Goal: Information Seeking & Learning: Learn about a topic

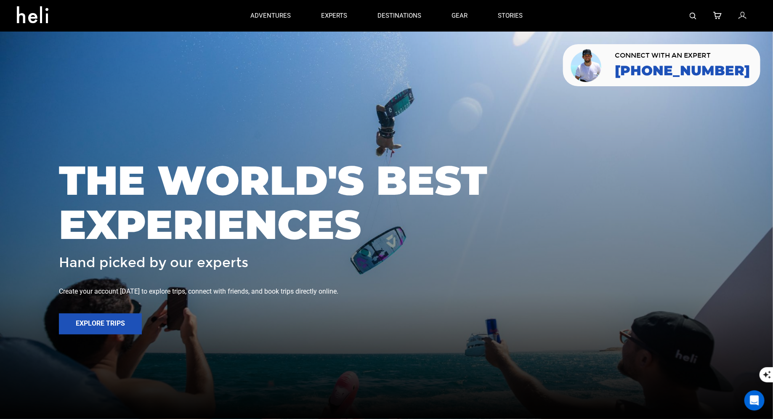
click at [693, 15] on img at bounding box center [693, 16] width 7 height 7
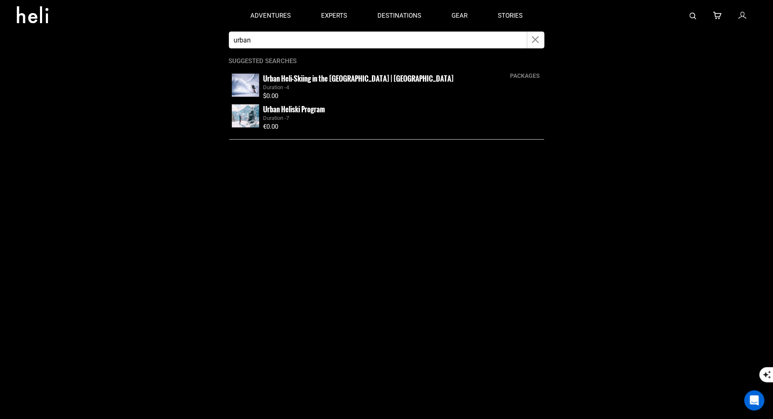
type input "urban"
click at [287, 82] on small "Urban Heli-Skiing in the [GEOGRAPHIC_DATA] | [GEOGRAPHIC_DATA]" at bounding box center [359, 78] width 191 height 11
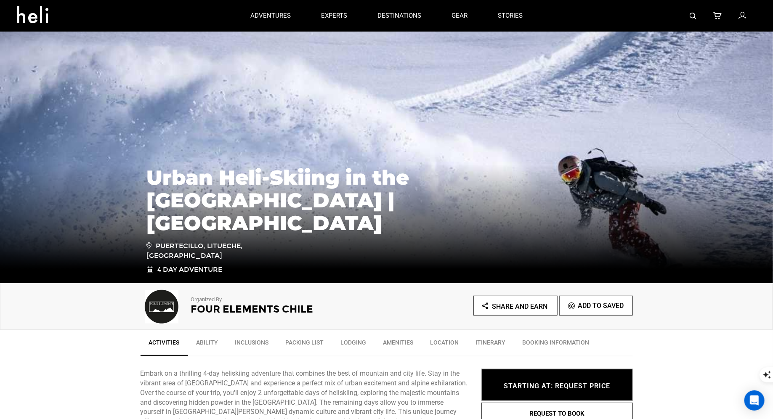
scroll to position [3, 0]
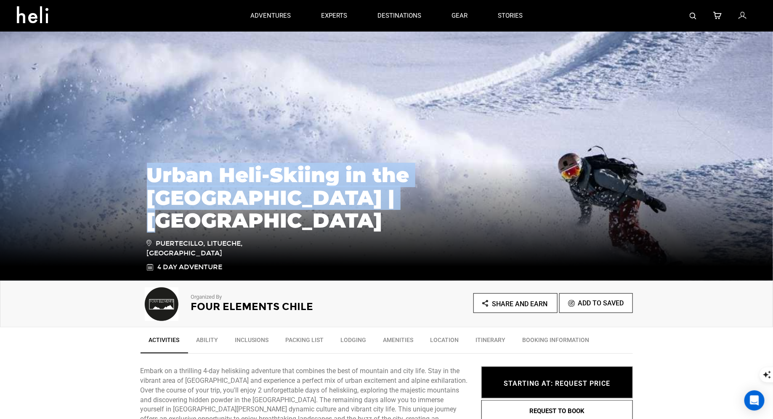
drag, startPoint x: 222, startPoint y: 217, endPoint x: 147, endPoint y: 197, distance: 77.1
click at [147, 197] on h1 "Urban Heli-Skiing in the [GEOGRAPHIC_DATA] | [GEOGRAPHIC_DATA]" at bounding box center [387, 198] width 480 height 68
copy h1 "Urban Heli-Skiing in the [GEOGRAPHIC_DATA] | [GEOGRAPHIC_DATA]"
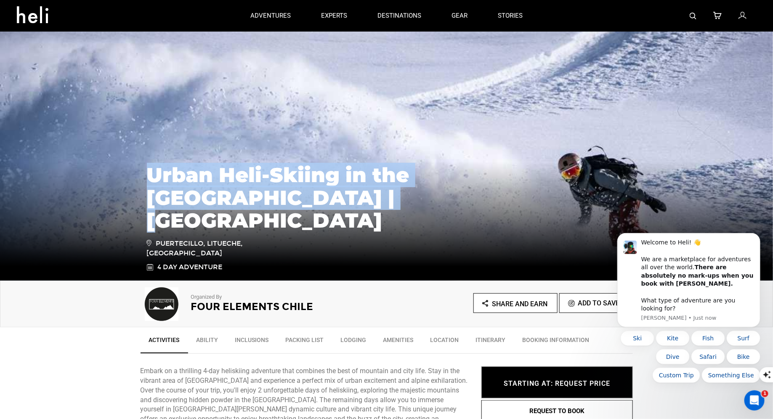
scroll to position [0, 0]
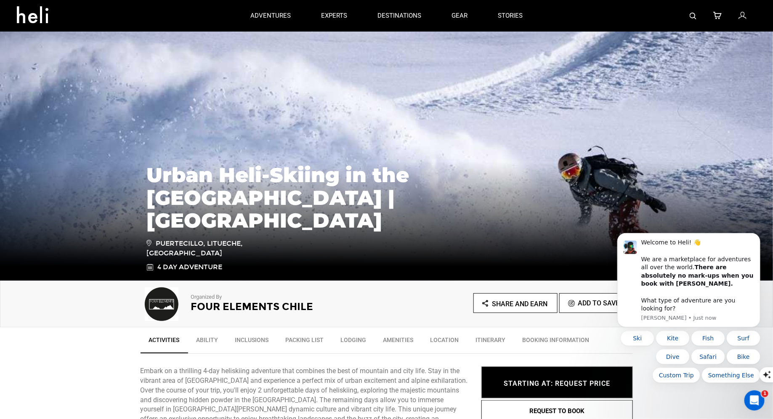
click at [388, 308] on ul "Share and Earn Add To Saved" at bounding box center [510, 303] width 246 height 20
click at [753, 241] on button "Dismiss notification" at bounding box center [757, 235] width 11 height 11
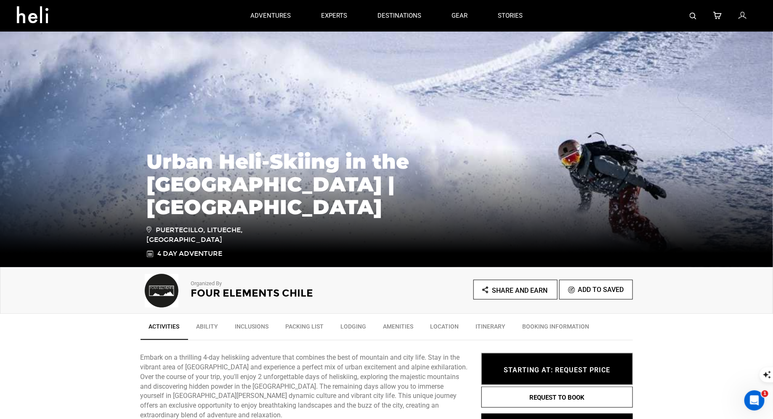
scroll to position [17, 0]
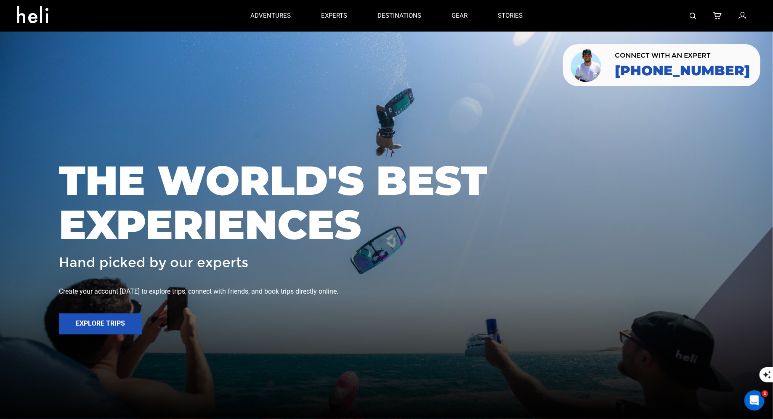
click at [690, 18] on div at bounding box center [647, 16] width 218 height 32
click at [695, 16] on img at bounding box center [693, 16] width 7 height 7
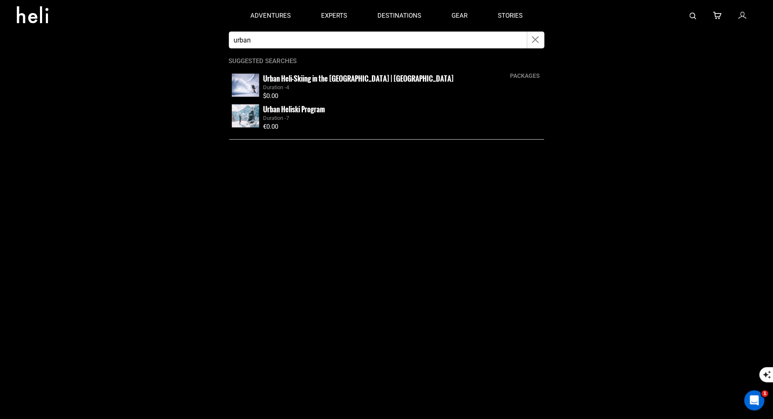
type input "urban"
click at [243, 117] on img at bounding box center [245, 115] width 27 height 23
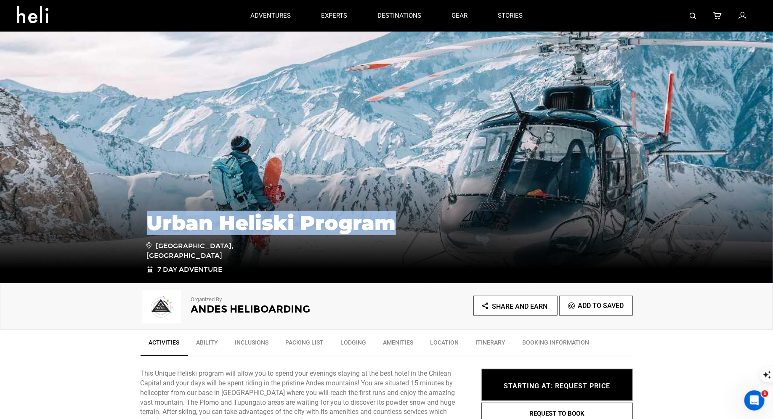
drag, startPoint x: 401, startPoint y: 229, endPoint x: 147, endPoint y: 231, distance: 253.9
click at [147, 230] on h1 "Urban Heliski Program" at bounding box center [387, 223] width 480 height 23
copy h1 "Urban Heliski Program"
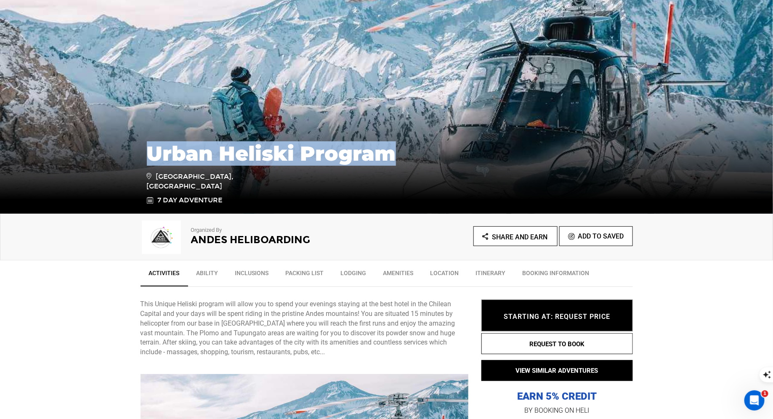
scroll to position [91, 0]
